Goal: Information Seeking & Learning: Learn about a topic

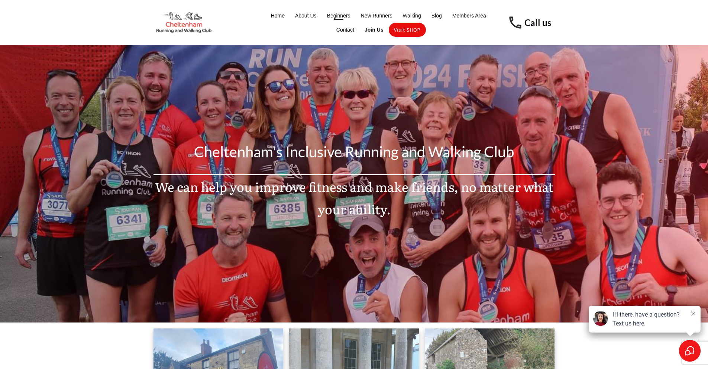
click at [338, 15] on span "Beginners" at bounding box center [338, 15] width 23 height 10
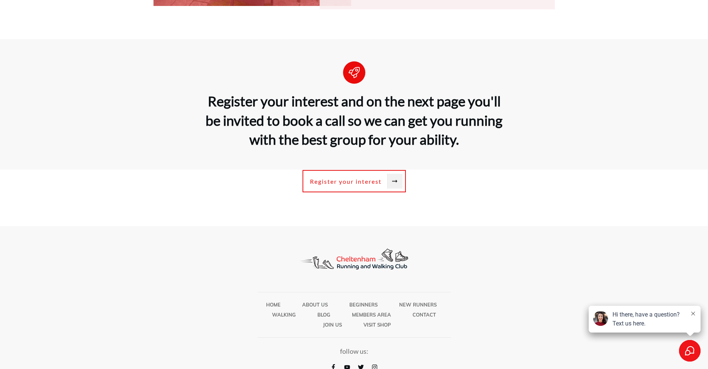
scroll to position [2337, 0]
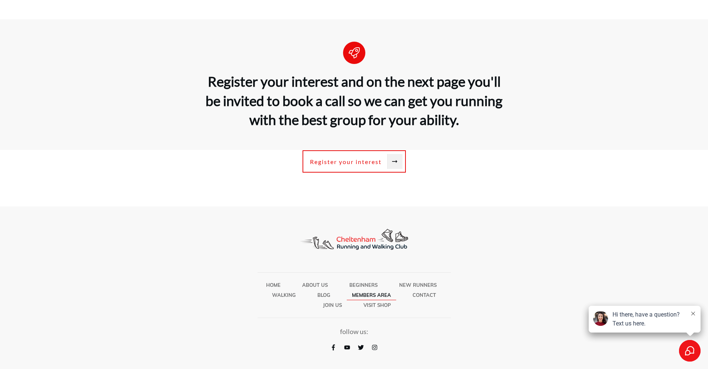
click at [371, 294] on span "Members Area" at bounding box center [371, 295] width 39 height 10
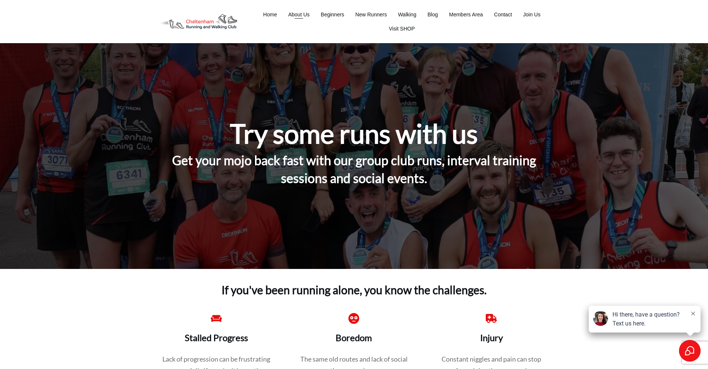
click at [303, 16] on span "About Us" at bounding box center [299, 14] width 22 height 10
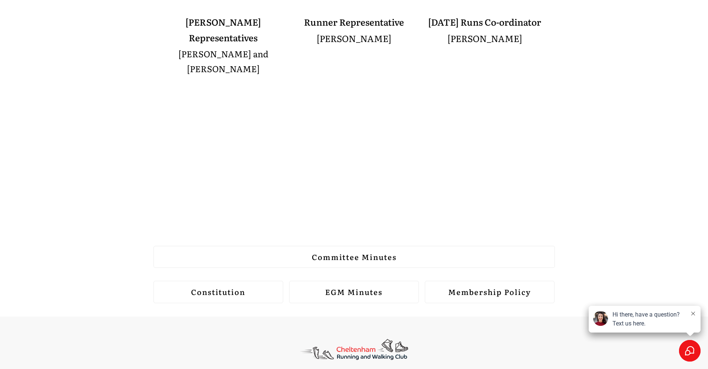
scroll to position [807, 0]
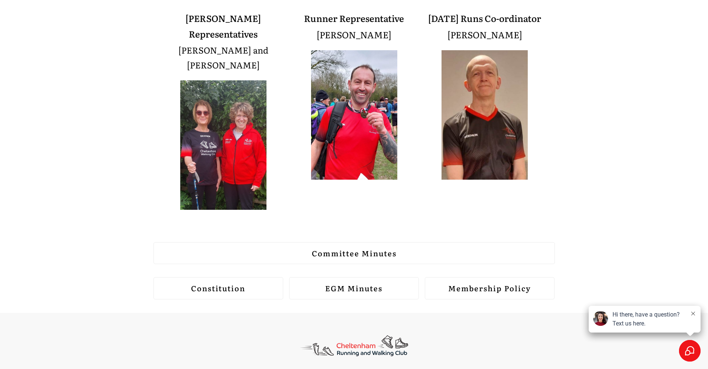
click at [473, 282] on strong "Membership Policy" at bounding box center [489, 287] width 83 height 11
click at [368, 282] on strong "EGM Minutes" at bounding box center [353, 287] width 57 height 11
click at [388, 247] on strong "Committee Minutes" at bounding box center [354, 252] width 85 height 11
